Goal: Find specific page/section: Find specific page/section

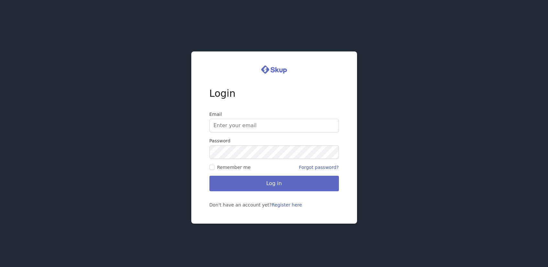
type input "[PERSON_NAME][EMAIL_ADDRESS][DOMAIN_NAME]"
click at [280, 182] on button "Log in" at bounding box center [273, 184] width 129 height 16
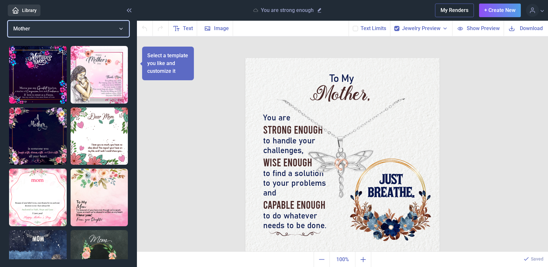
click at [118, 29] on button "Mother" at bounding box center [68, 29] width 121 height 16
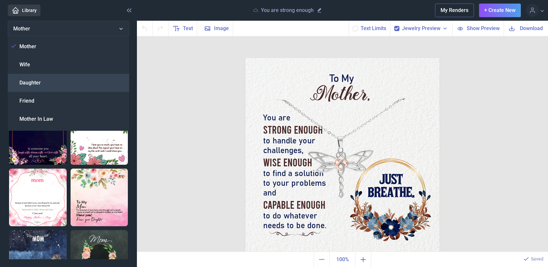
click at [64, 81] on div "Daughter" at bounding box center [68, 83] width 121 height 18
